Goal: Transaction & Acquisition: Purchase product/service

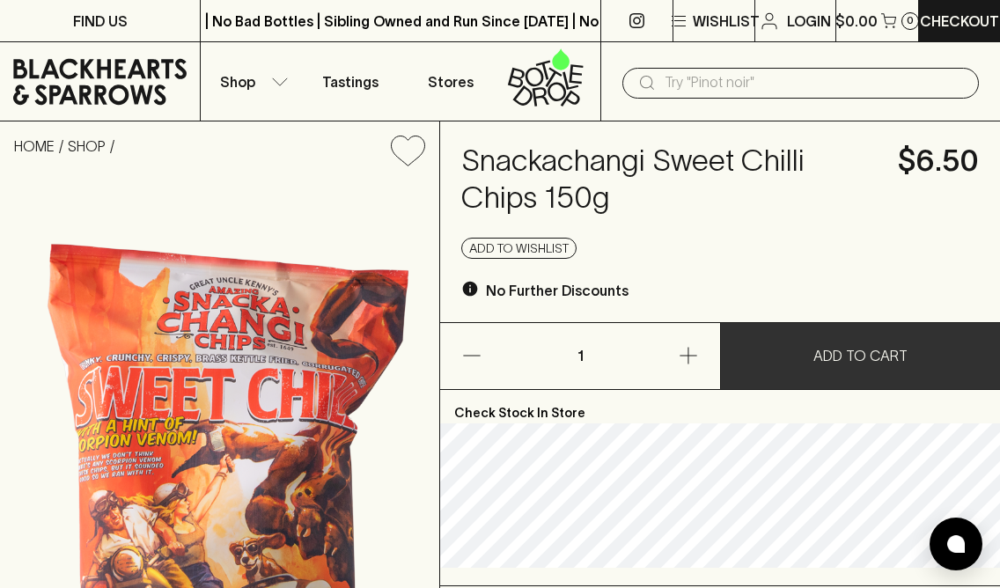
click at [814, 356] on button "ADD TO CART" at bounding box center [860, 356] width 279 height 66
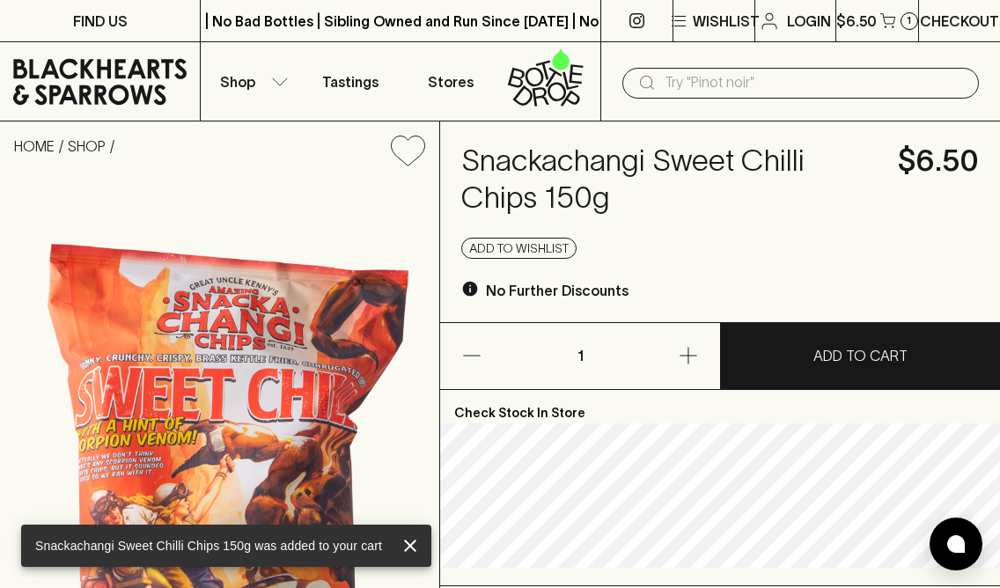
click at [971, 30] on p "Checkout" at bounding box center [959, 21] width 79 height 21
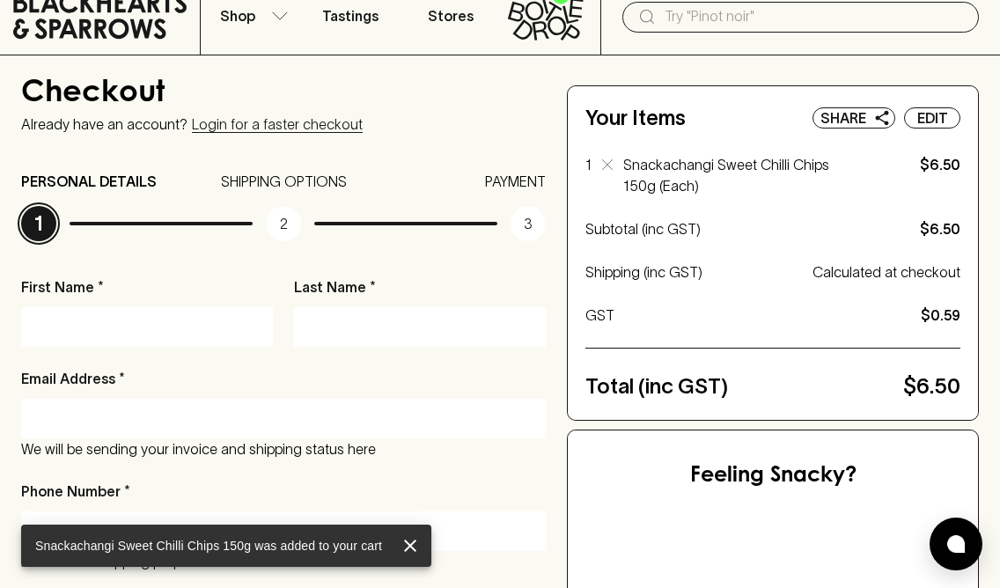
scroll to position [78, 0]
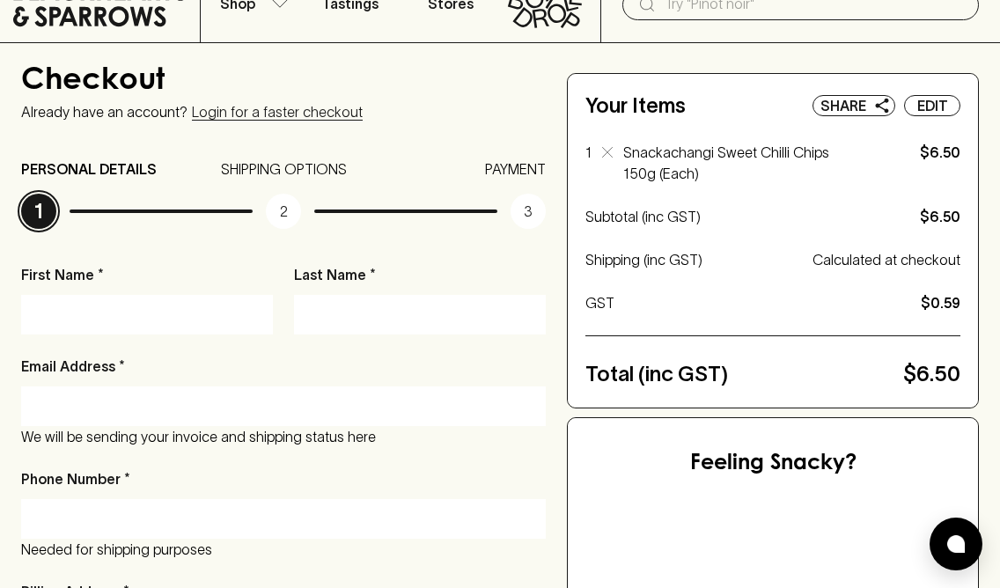
click at [166, 317] on input "First Name *" at bounding box center [146, 314] width 225 height 28
click at [179, 321] on input "First Name *" at bounding box center [146, 314] width 225 height 28
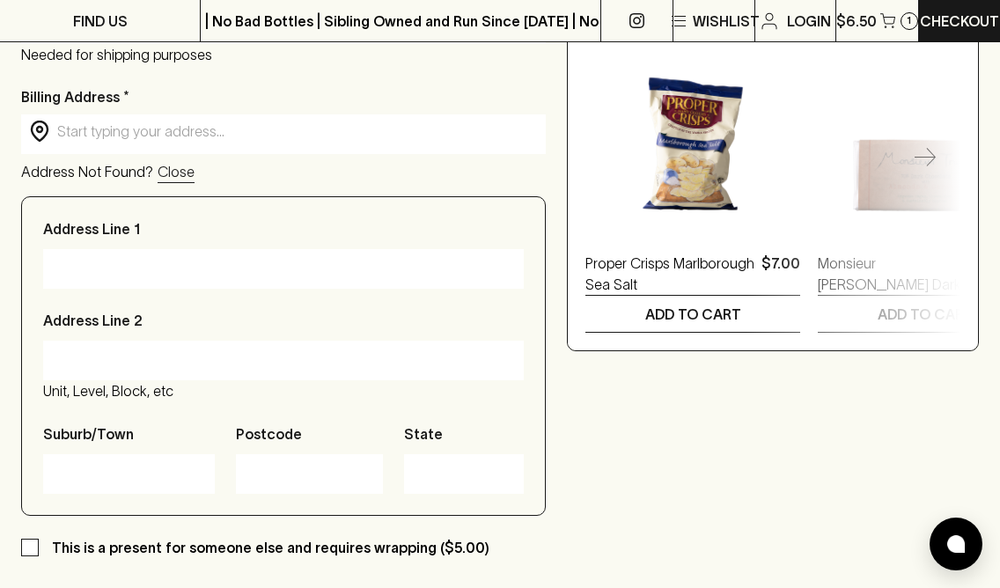
scroll to position [574, 0]
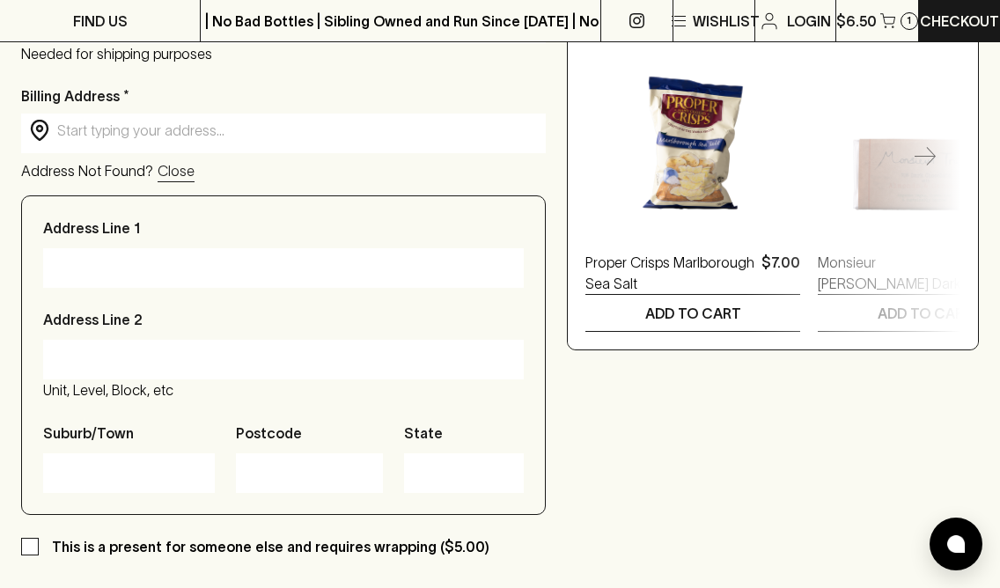
click at [136, 252] on div at bounding box center [283, 268] width 481 height 40
type input "[STREET_ADDRESS][PERSON_NAME]"
click at [108, 482] on input "Suburb/Town" at bounding box center [128, 473] width 145 height 28
type input "[PERSON_NAME]"
type input "Jamuna"
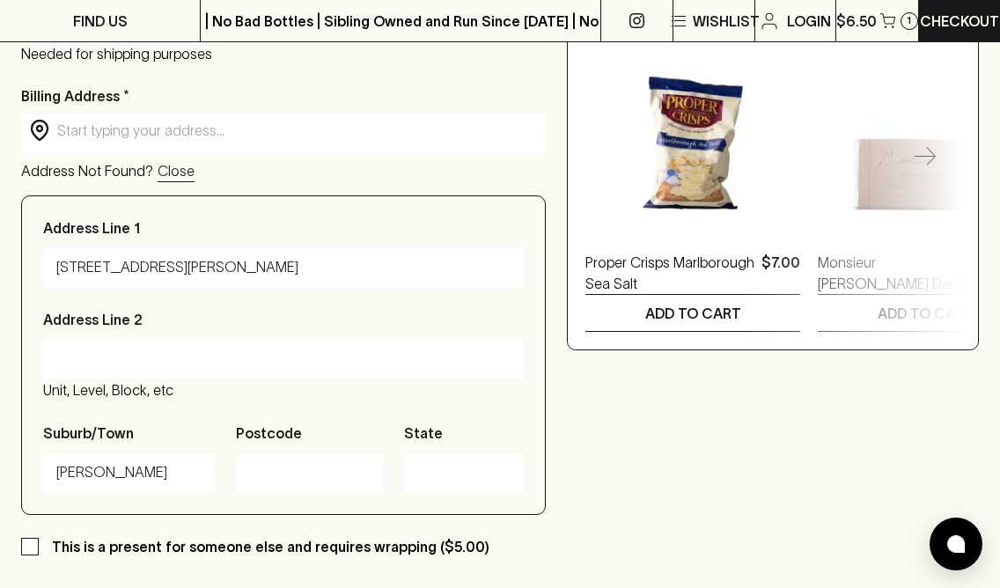
type input "Honeybelle"
type input "[EMAIL_ADDRESS][DOMAIN_NAME]"
type input "0490832529"
type input "[STREET_ADDRESS]"
type input "3228"
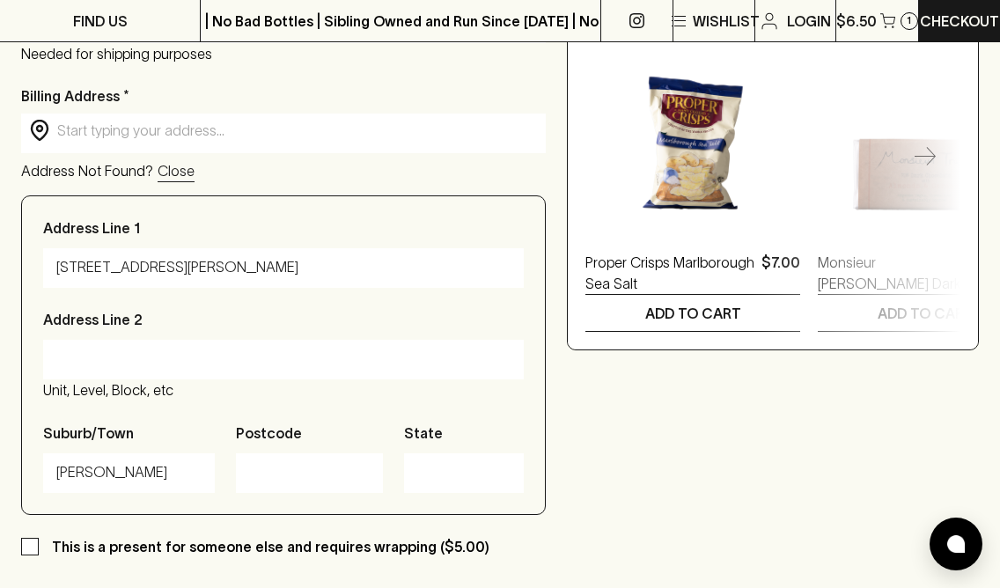
type input "victoria"
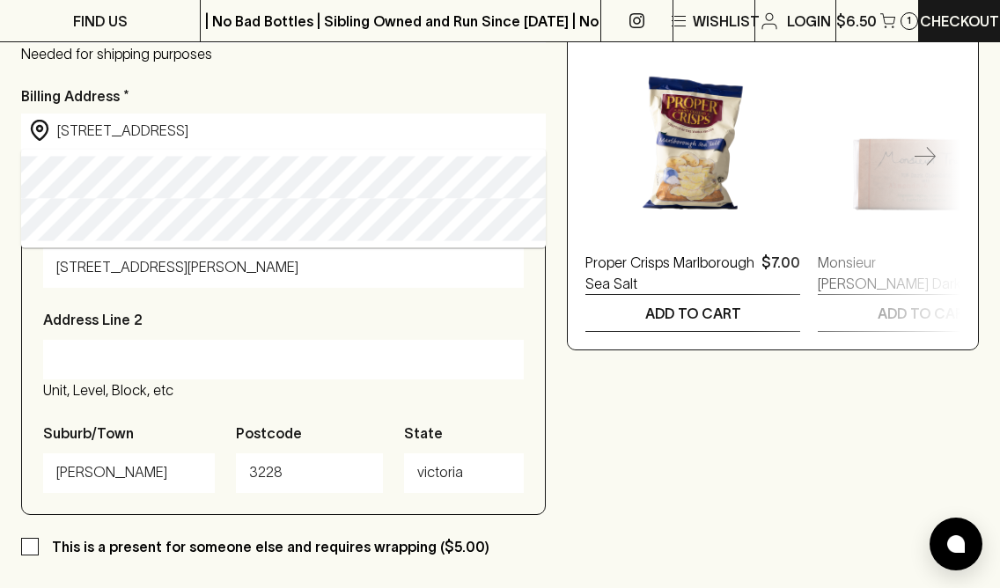
type input "[STREET_ADDRESS]"
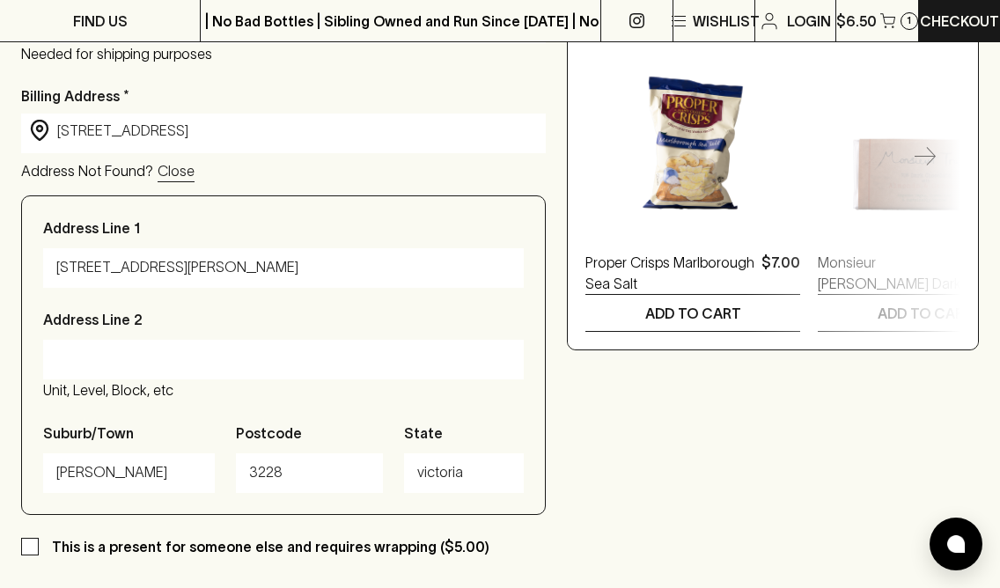
type input "[STREET_ADDRESS]"
type input "Victoria"
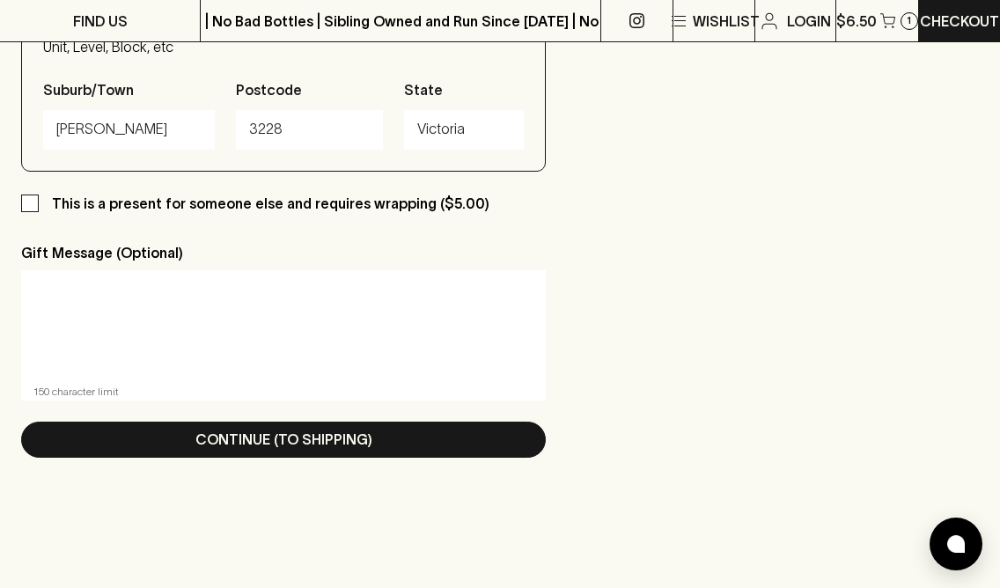
scroll to position [963, 0]
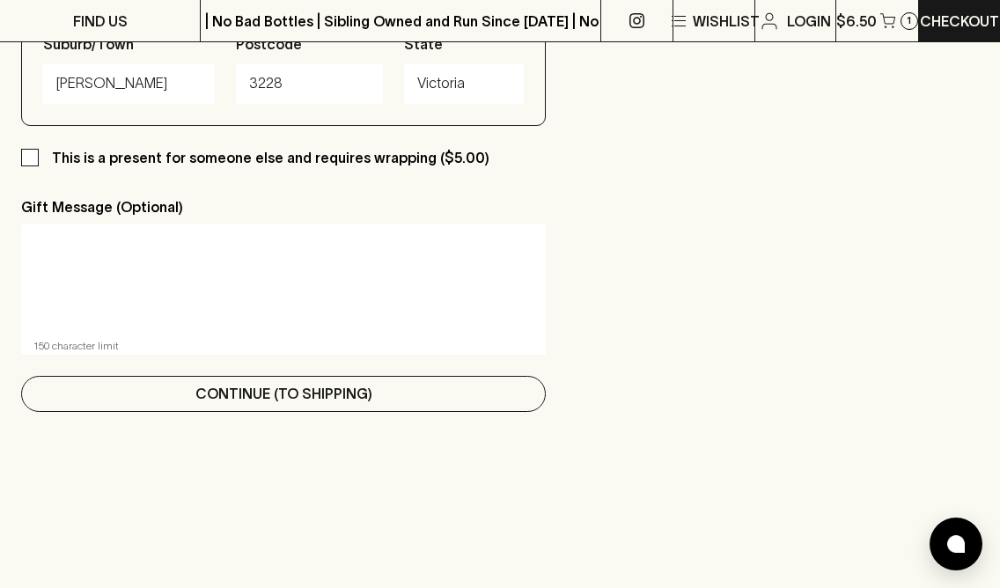
click at [303, 385] on p "Continue (To Shipping)" at bounding box center [283, 393] width 177 height 21
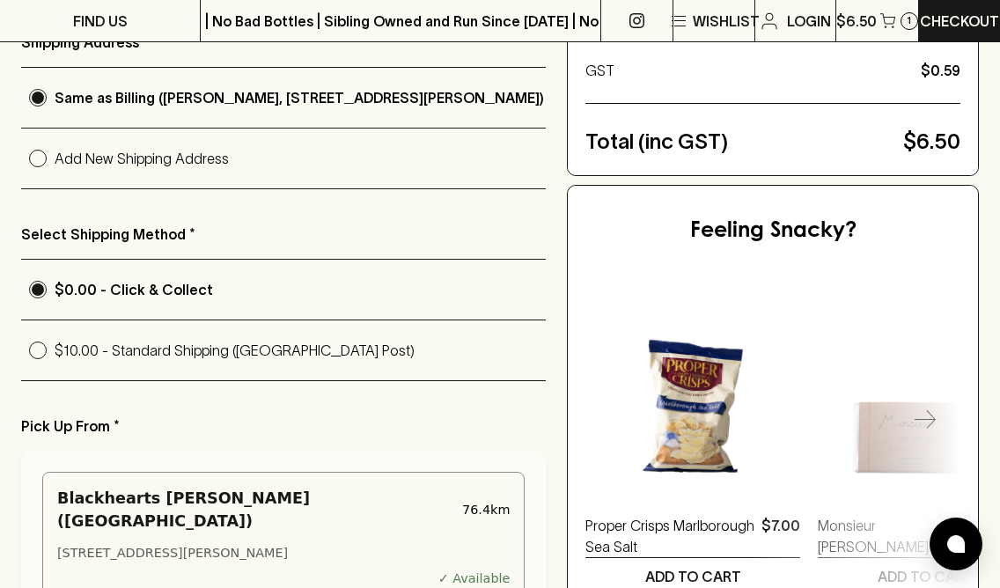
scroll to position [313, 0]
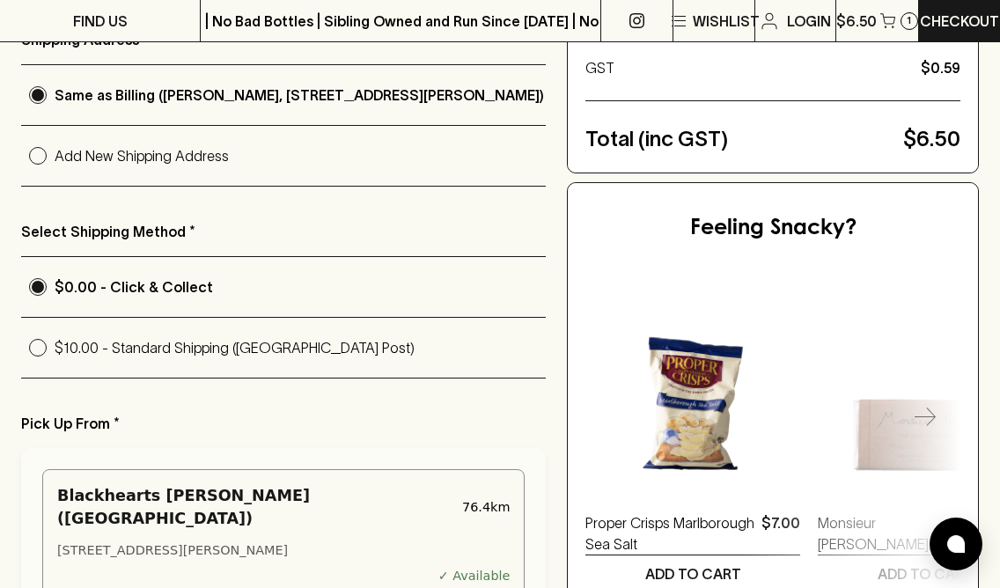
click at [60, 354] on p "$10.00 - Standard Shipping ([GEOGRAPHIC_DATA] Post)" at bounding box center [300, 347] width 491 height 21
click at [55, 354] on input "$10.00 - Standard Shipping ([GEOGRAPHIC_DATA] Post)" at bounding box center [37, 347] width 33 height 33
radio input "true"
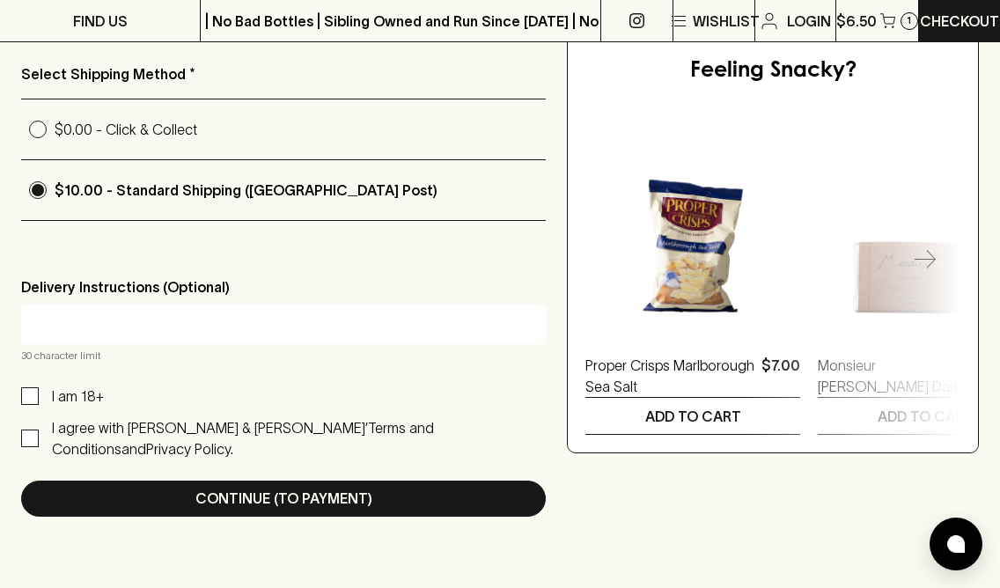
scroll to position [497, 0]
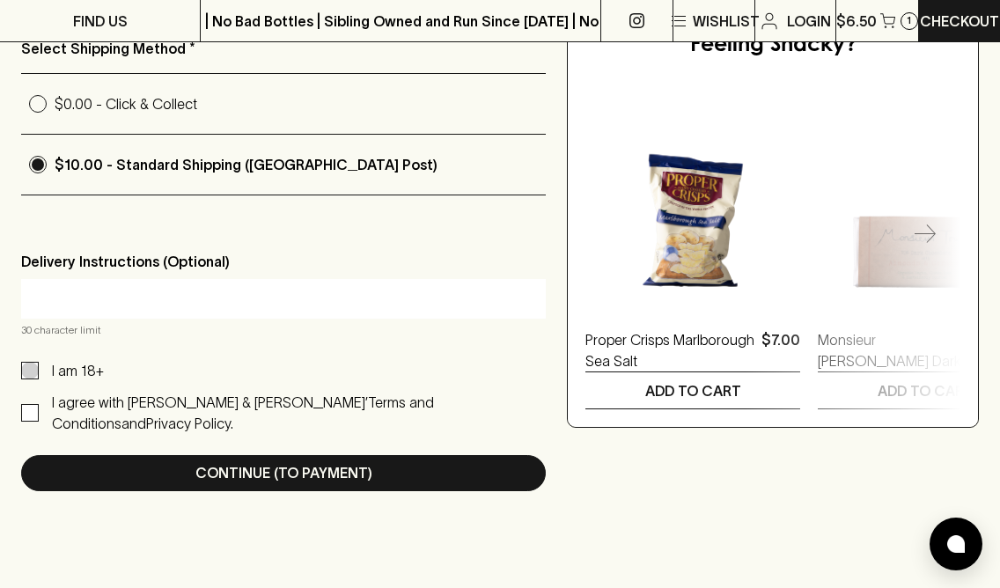
click at [29, 380] on input "I am 18+" at bounding box center [30, 371] width 18 height 18
checkbox input "true"
click at [27, 408] on input "I agree with [PERSON_NAME] & [PERSON_NAME]’ Terms and Conditions and Privacy Po…" at bounding box center [30, 413] width 18 height 18
checkbox input "true"
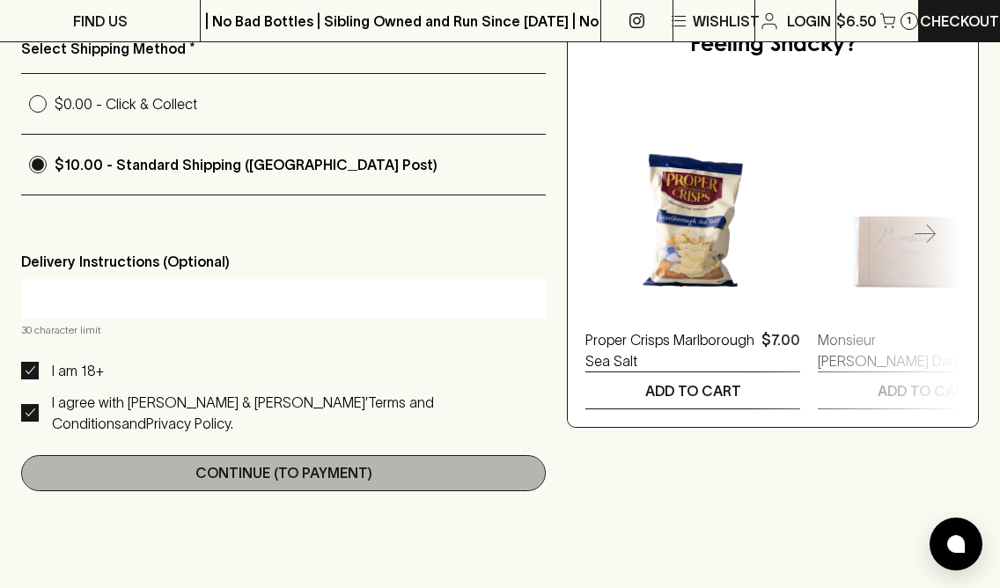
click at [301, 463] on p "Continue (To Payment)" at bounding box center [283, 472] width 177 height 21
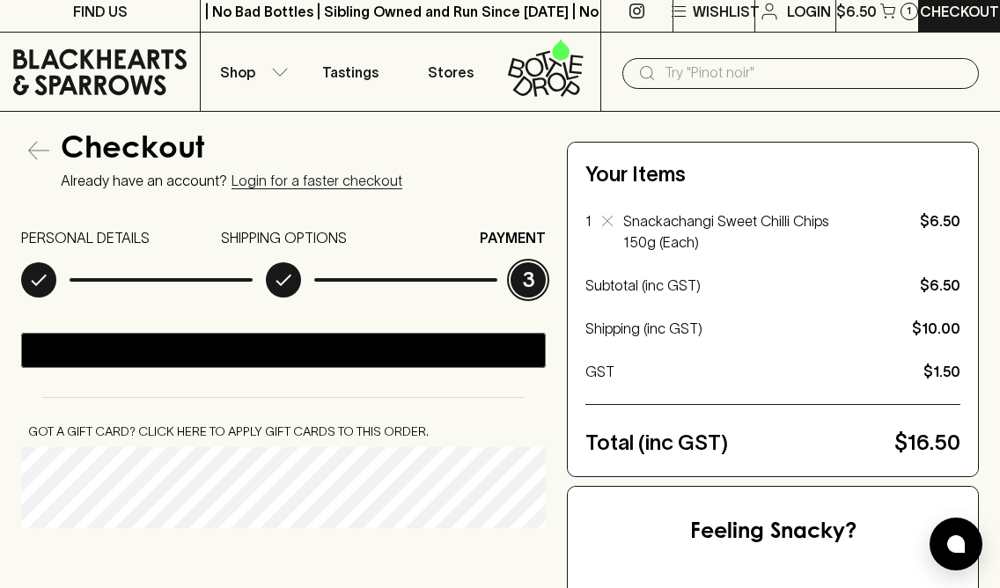
scroll to position [0, 0]
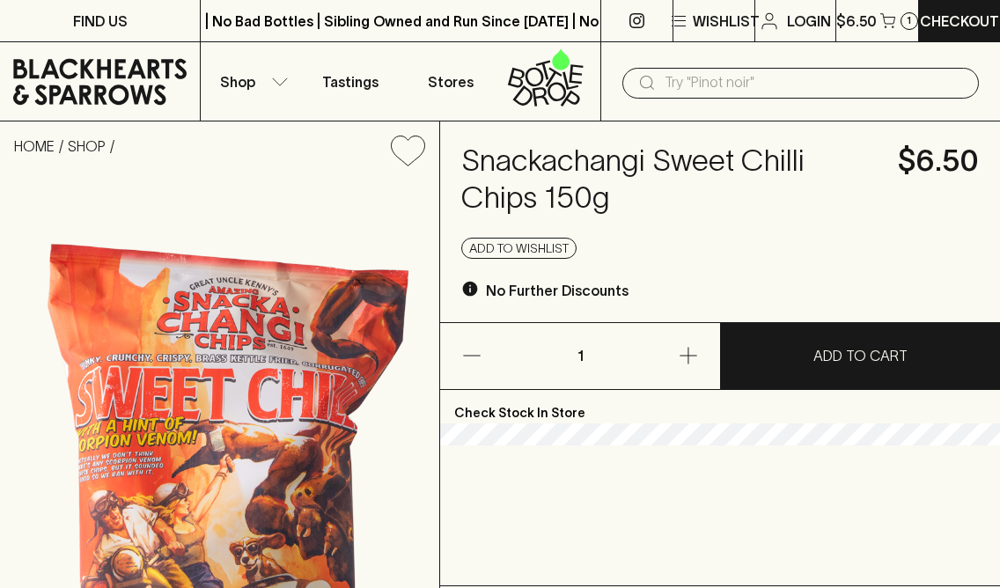
click at [690, 350] on icon "button" at bounding box center [688, 355] width 21 height 21
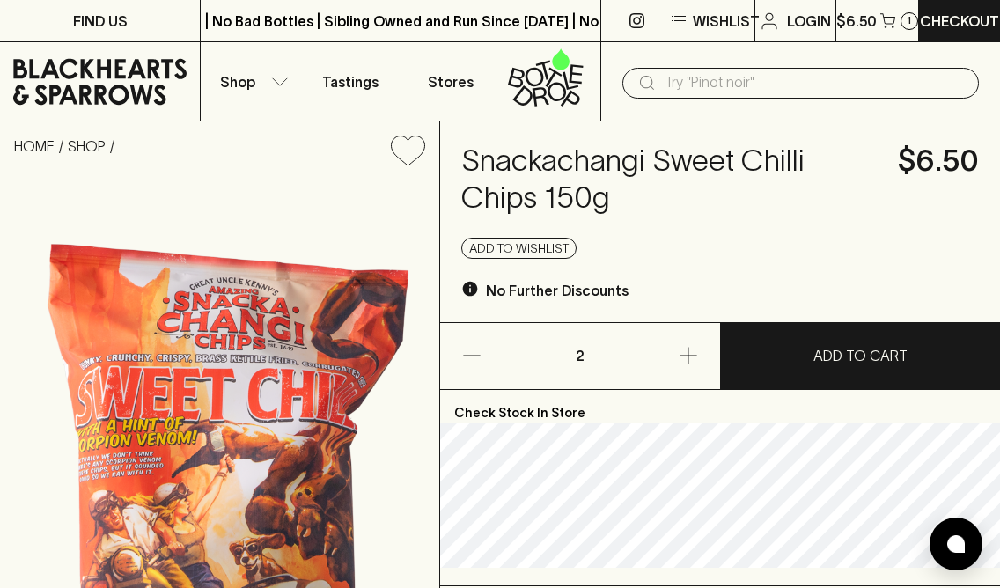
click at [690, 350] on icon "button" at bounding box center [688, 355] width 21 height 21
click at [690, 352] on icon "button" at bounding box center [688, 355] width 21 height 21
click at [486, 358] on button "button" at bounding box center [499, 356] width 119 height 66
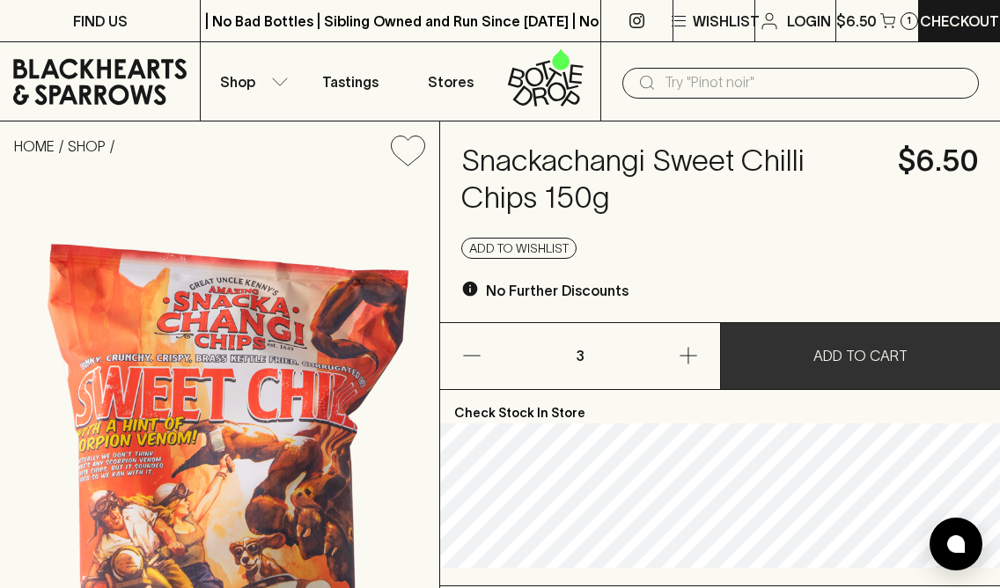
click at [810, 354] on button "ADD TO CART" at bounding box center [860, 356] width 279 height 66
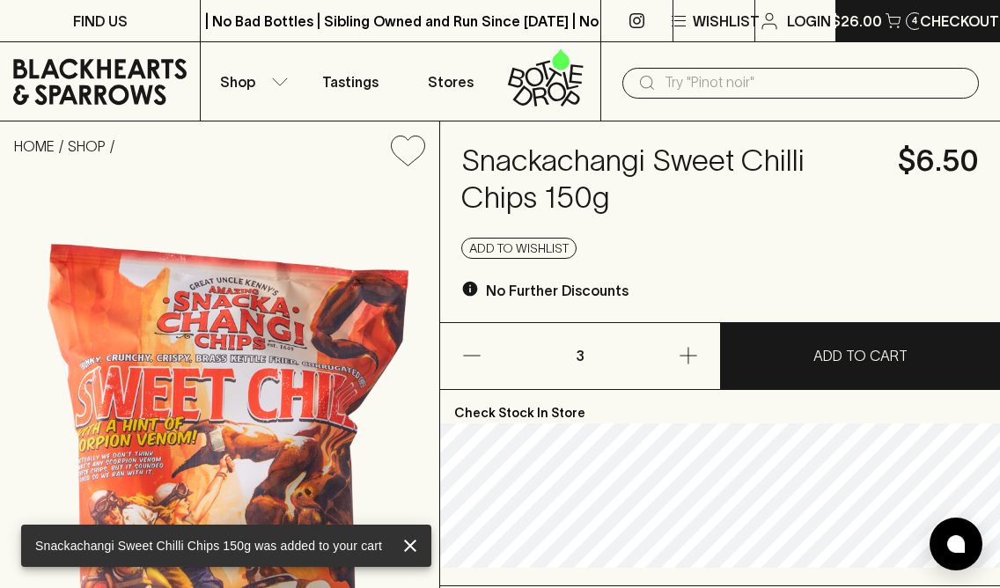
click at [889, 24] on icon "button" at bounding box center [893, 20] width 15 height 15
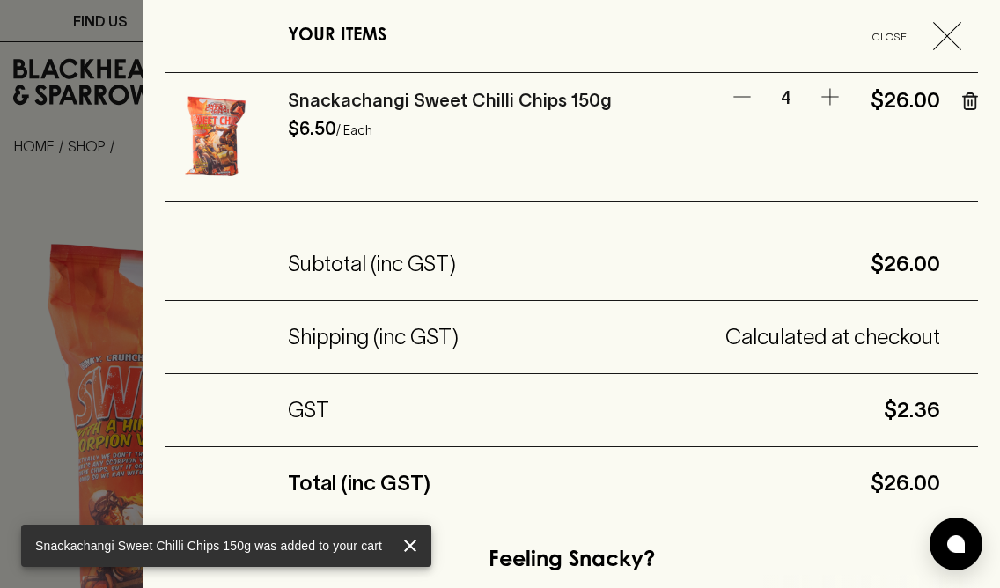
click at [748, 100] on icon "button" at bounding box center [742, 96] width 21 height 21
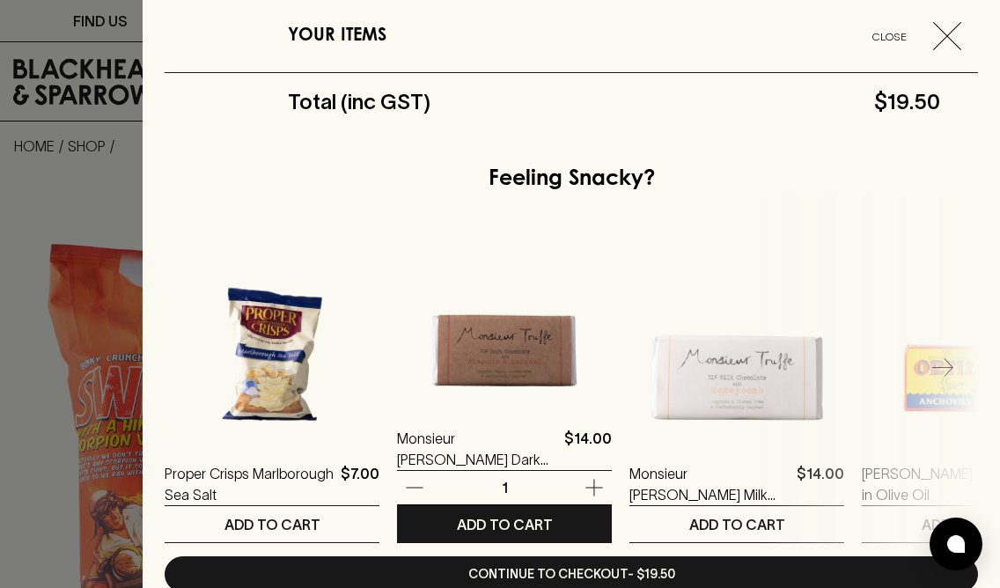
scroll to position [479, 0]
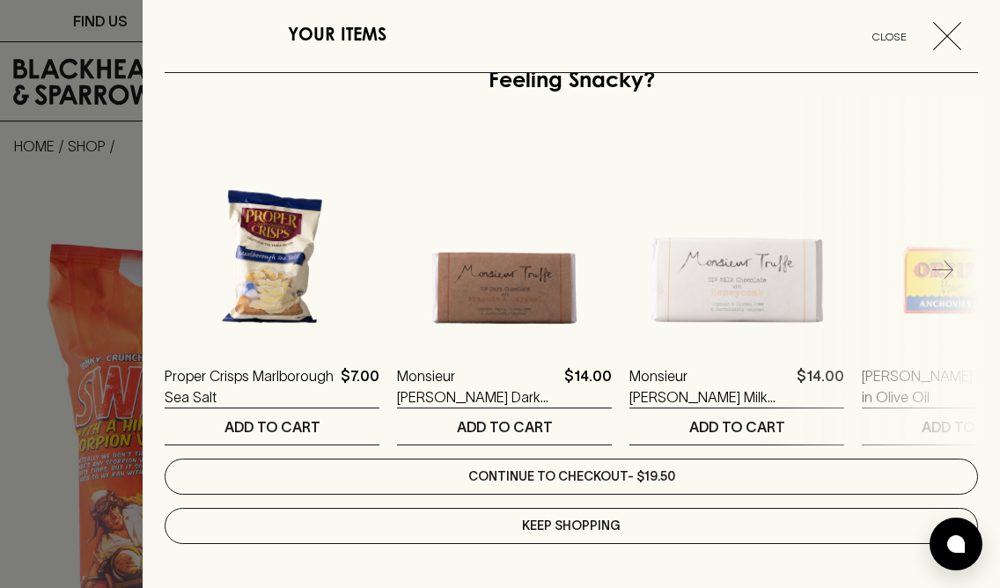
click at [602, 481] on link "Continue to checkout - $19.50" at bounding box center [572, 477] width 814 height 36
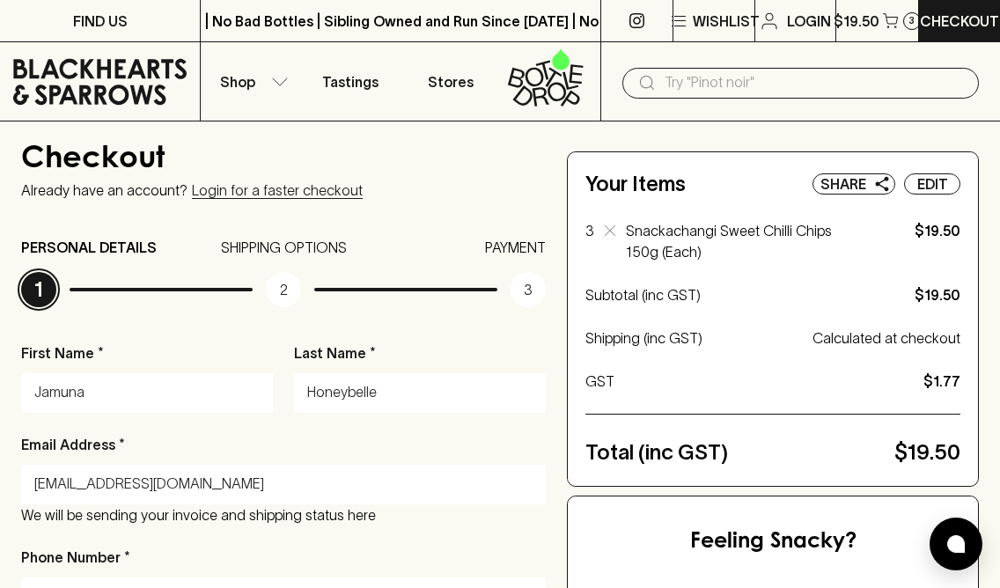
click at [700, 241] on p "Snackachangi Sweet Chilli Chips 150g (Each)" at bounding box center [744, 241] width 236 height 42
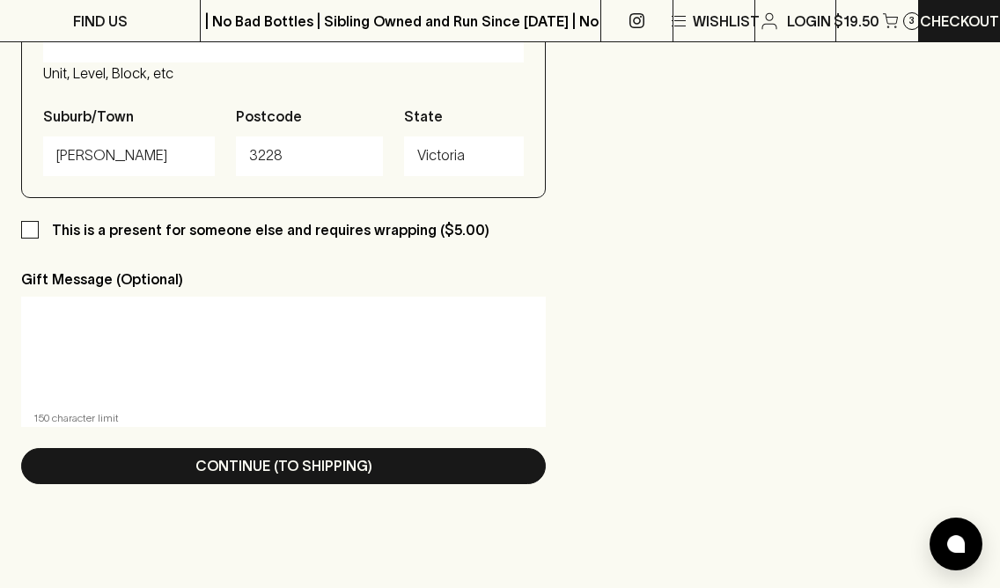
scroll to position [950, 0]
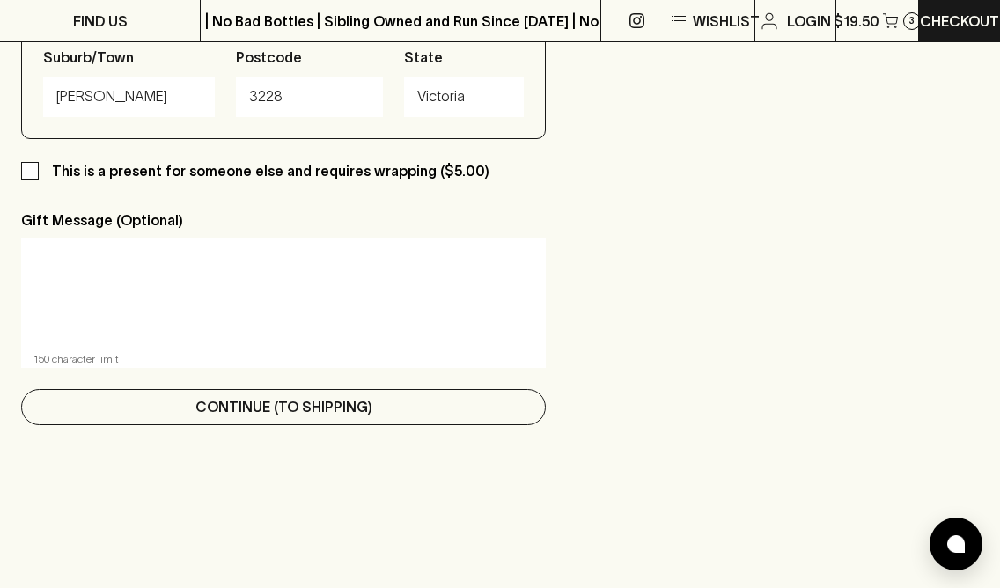
click at [275, 414] on p "Continue (To Shipping)" at bounding box center [283, 406] width 177 height 21
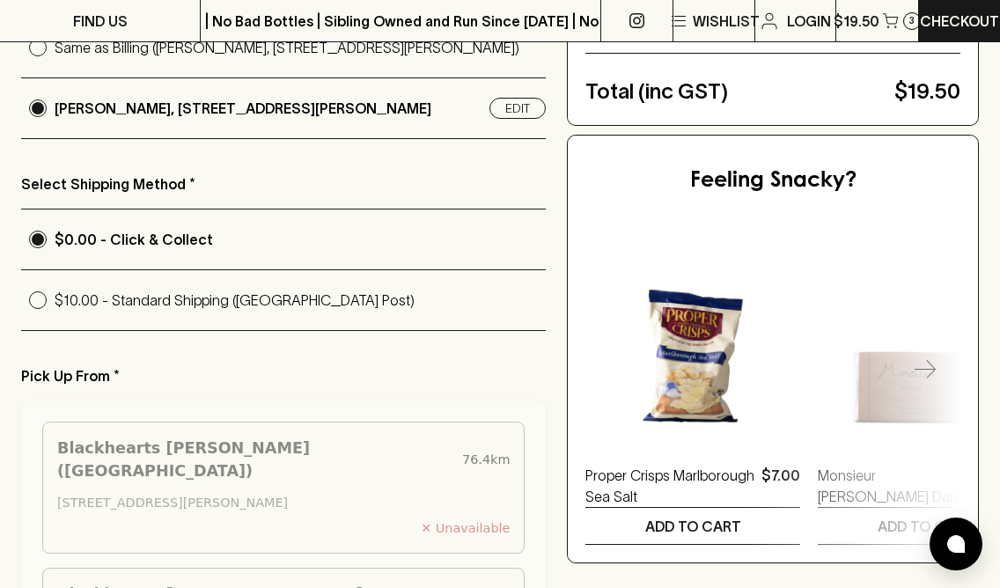
scroll to position [364, 0]
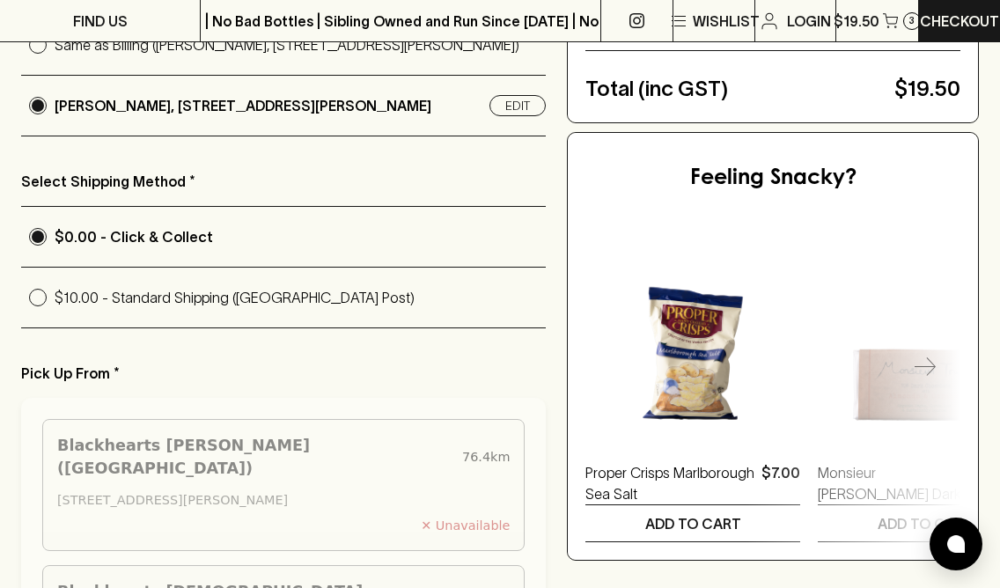
click at [178, 317] on label "$10.00 - Standard Shipping ([GEOGRAPHIC_DATA] Post)" at bounding box center [283, 298] width 525 height 60
click at [55, 314] on input "$10.00 - Standard Shipping ([GEOGRAPHIC_DATA] Post)" at bounding box center [37, 297] width 33 height 33
radio input "true"
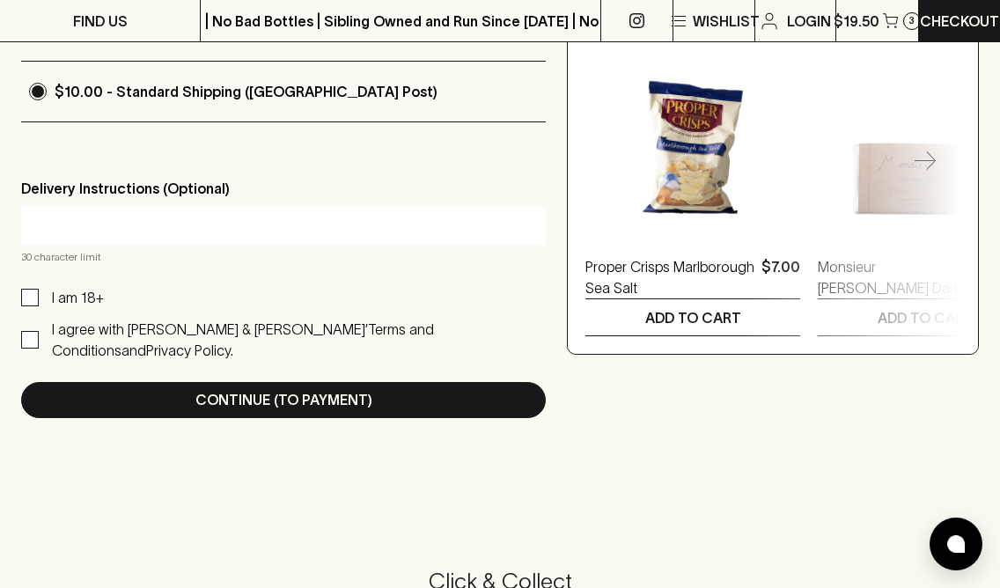
scroll to position [578, 0]
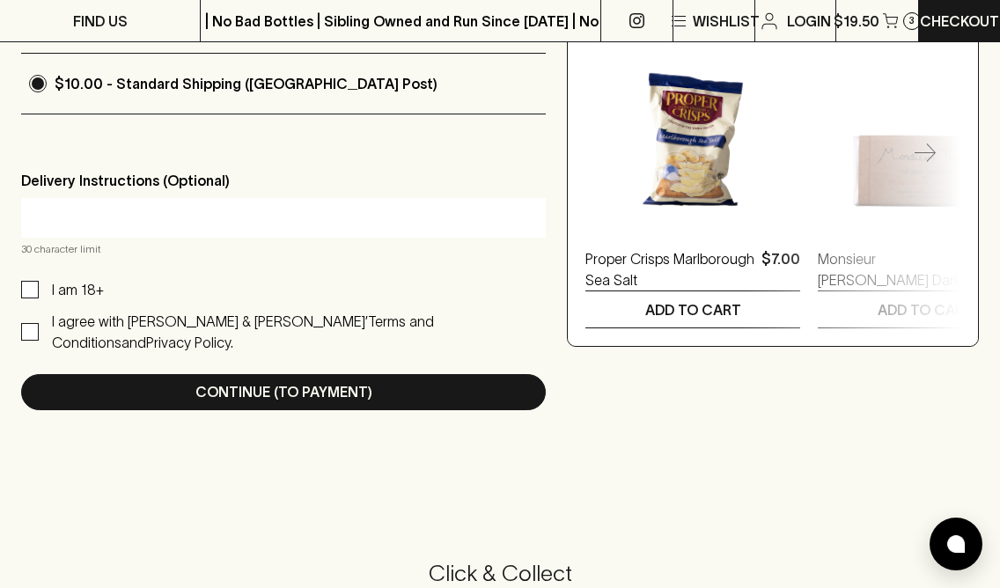
click at [22, 289] on input "I am 18+" at bounding box center [30, 290] width 18 height 18
checkbox input "true"
click at [24, 323] on input "I agree with [PERSON_NAME] & [PERSON_NAME]’ Terms and Conditions and Privacy Po…" at bounding box center [30, 332] width 18 height 18
checkbox input "true"
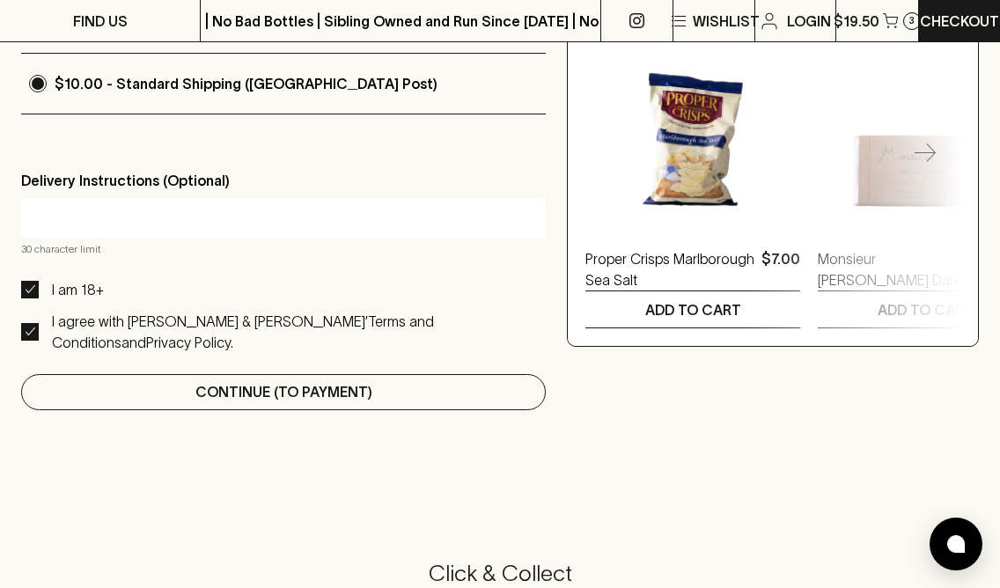
click at [209, 381] on p "Continue (To Payment)" at bounding box center [283, 391] width 177 height 21
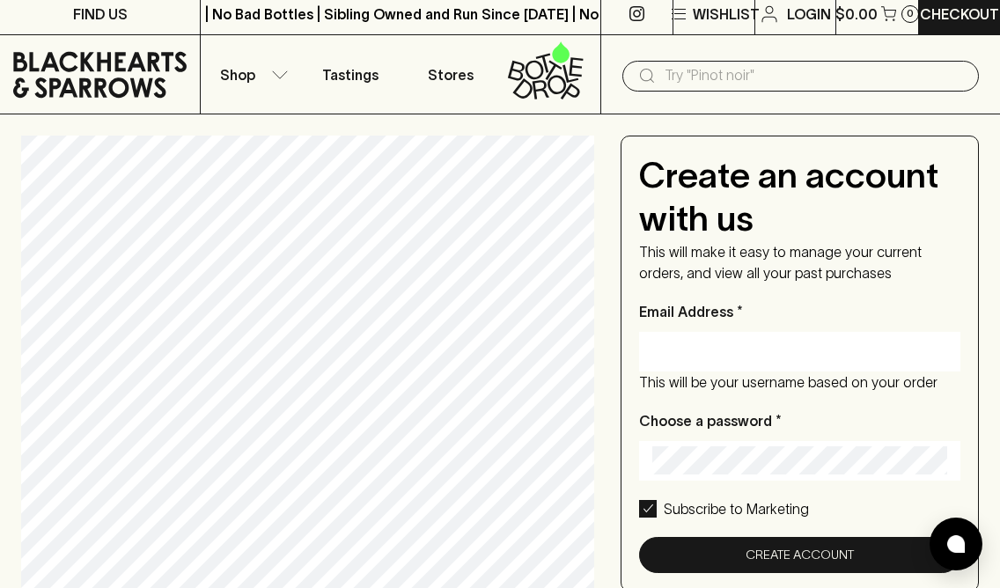
scroll to position [0, 0]
